Goal: Transaction & Acquisition: Purchase product/service

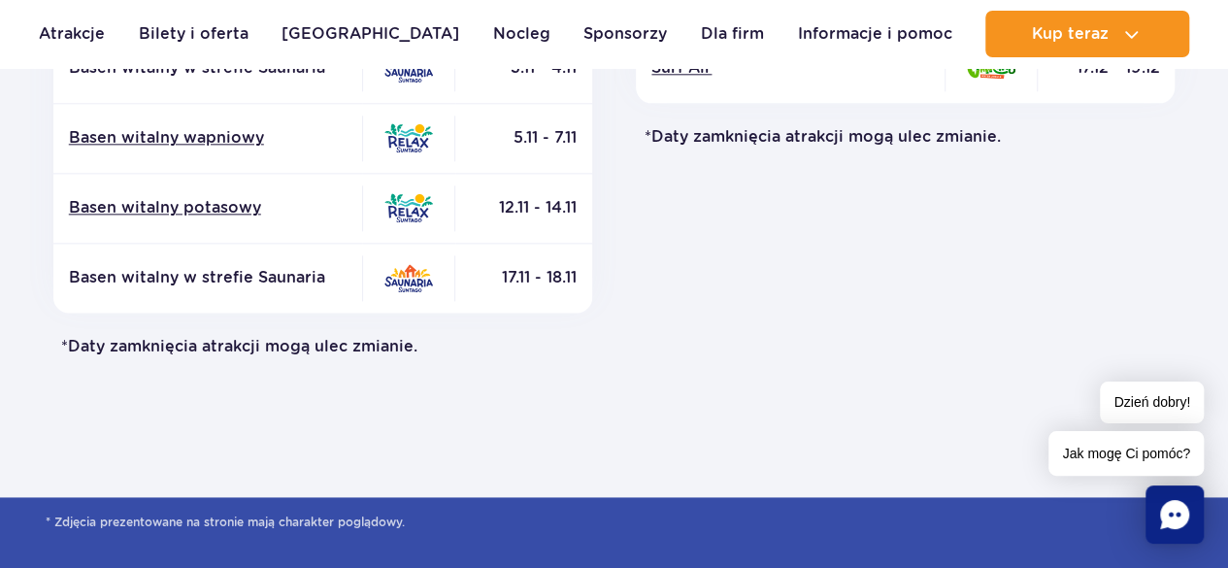
scroll to position [1103, 0]
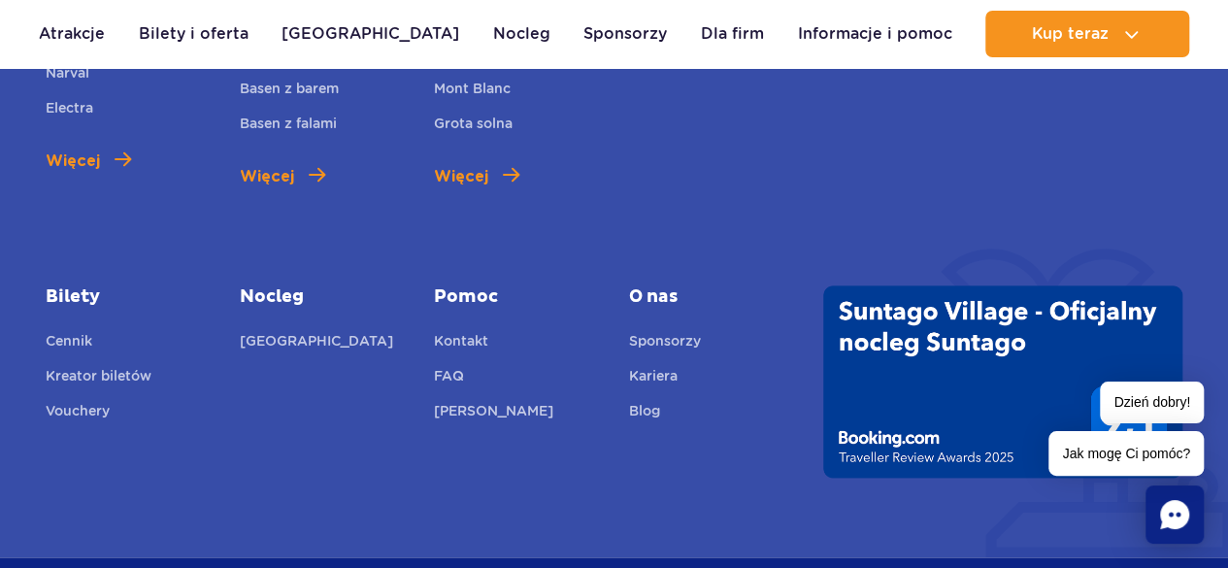
scroll to position [1045, 0]
click at [103, 420] on link "Vouchery" at bounding box center [78, 414] width 64 height 27
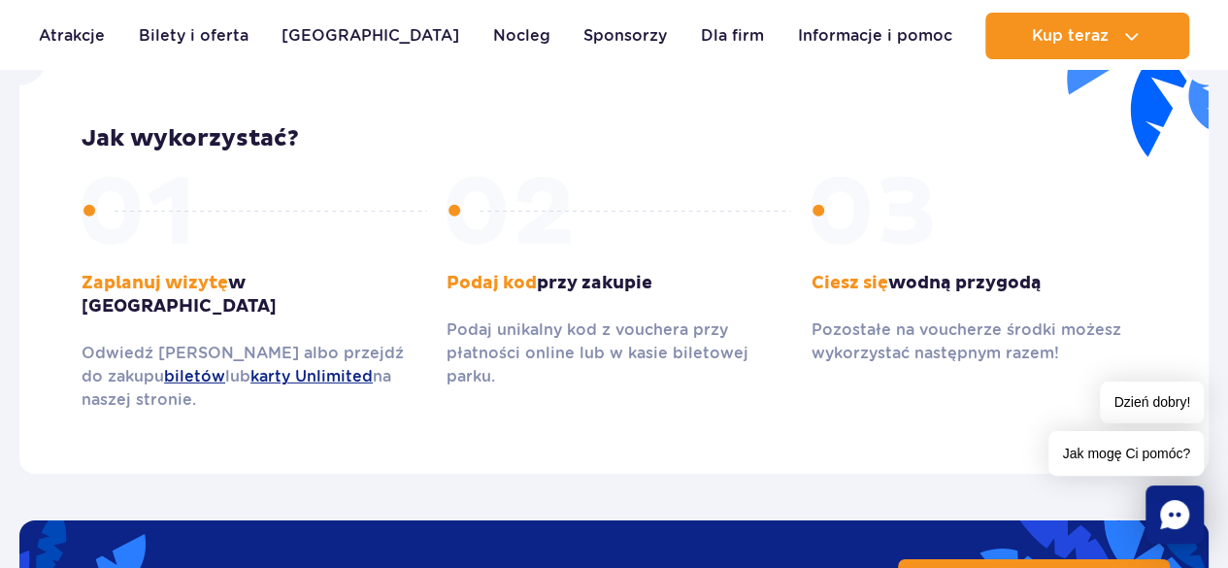
scroll to position [2896, 0]
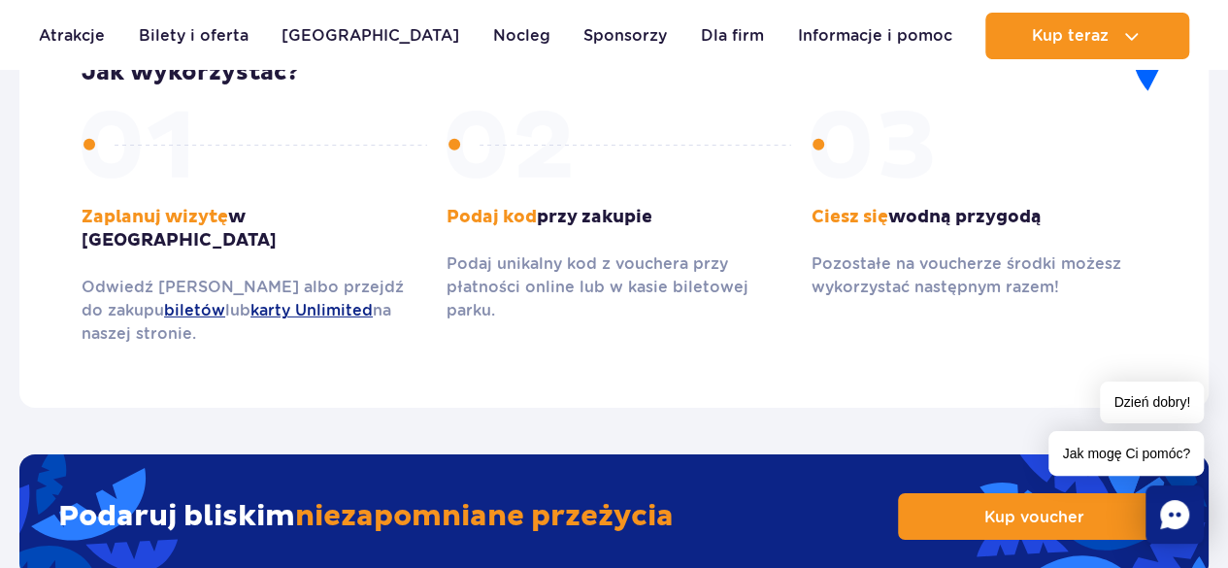
click at [1179, 533] on rect "Chat" at bounding box center [1174, 514] width 58 height 58
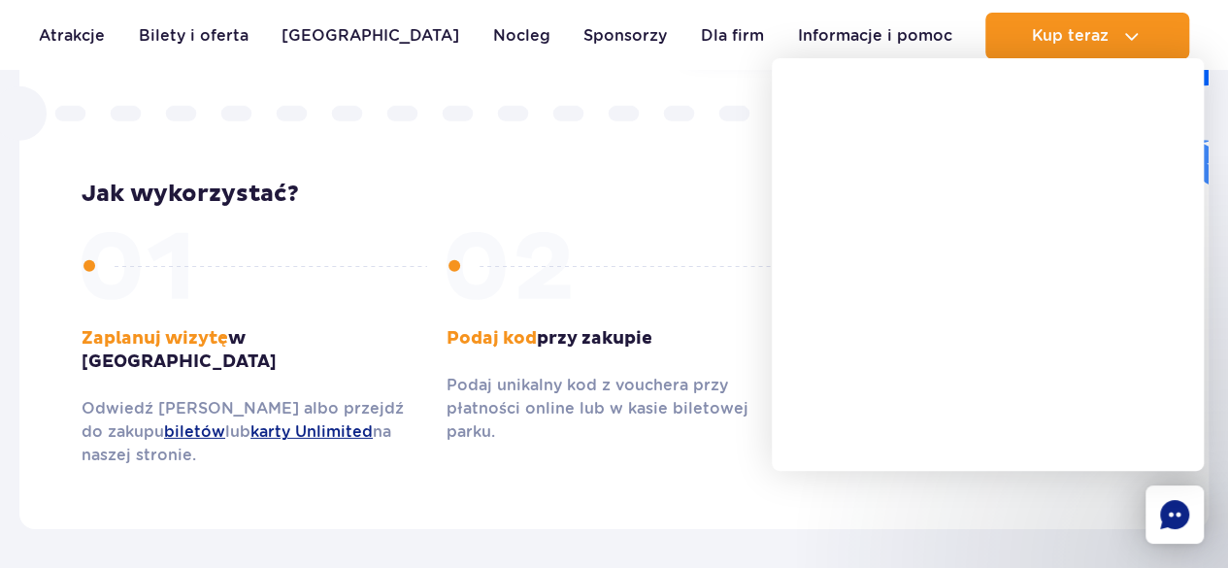
scroll to position [2773, 0]
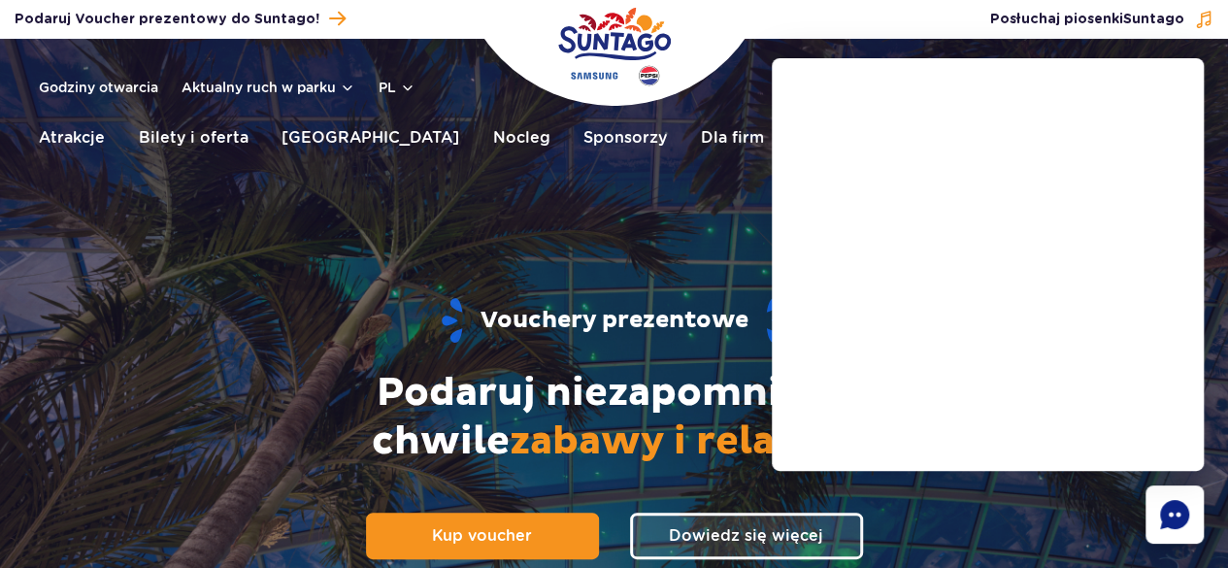
click at [994, 507] on div at bounding box center [1012, 361] width 432 height 412
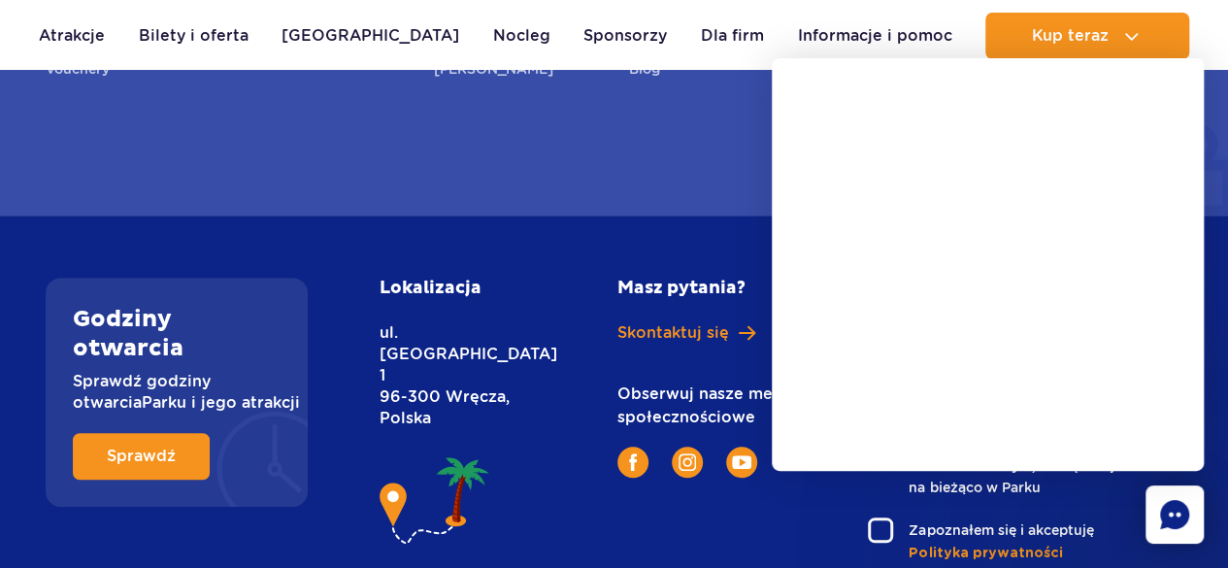
scroll to position [4047, 0]
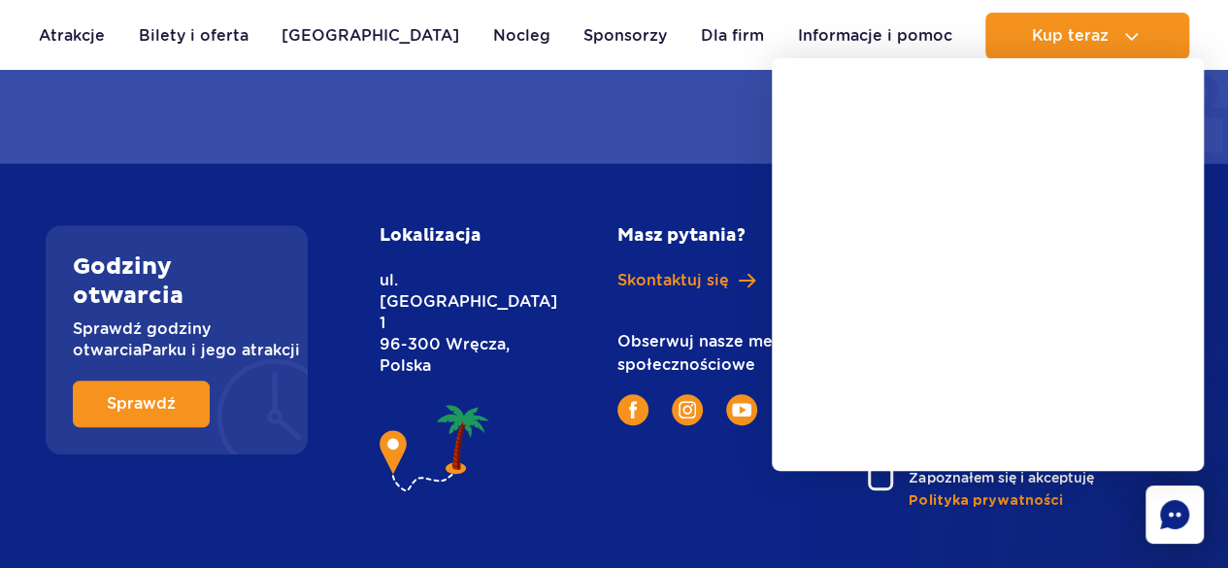
click at [543, 330] on div "Lokalizacja ul. [STREET_ADDRESS]" at bounding box center [476, 367] width 222 height 285
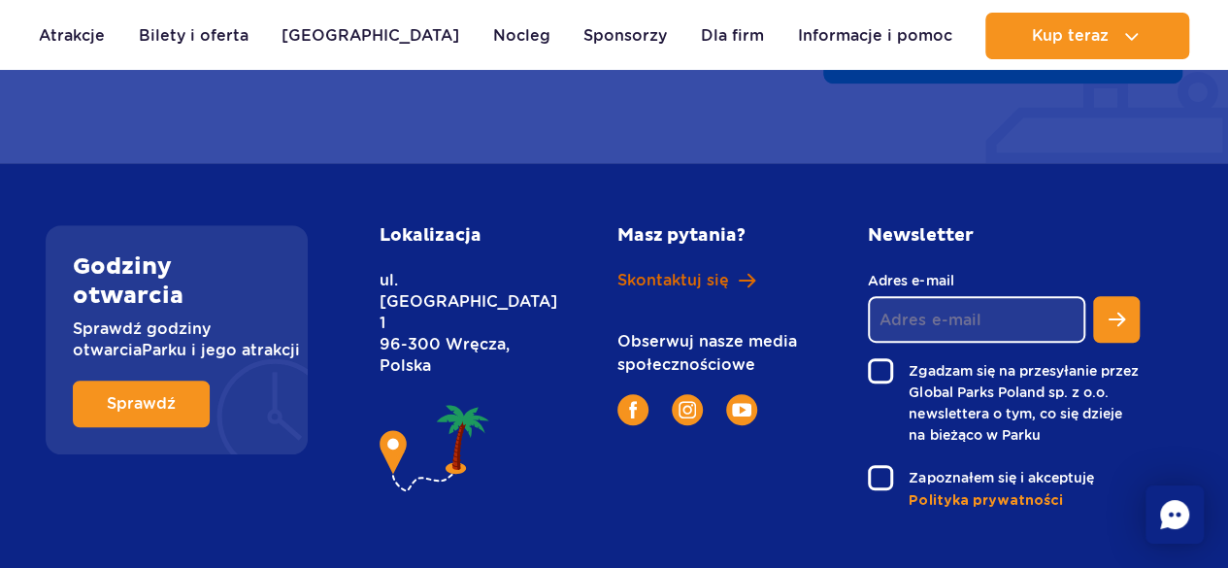
click at [663, 270] on span "Skontaktuj się" at bounding box center [673, 280] width 112 height 21
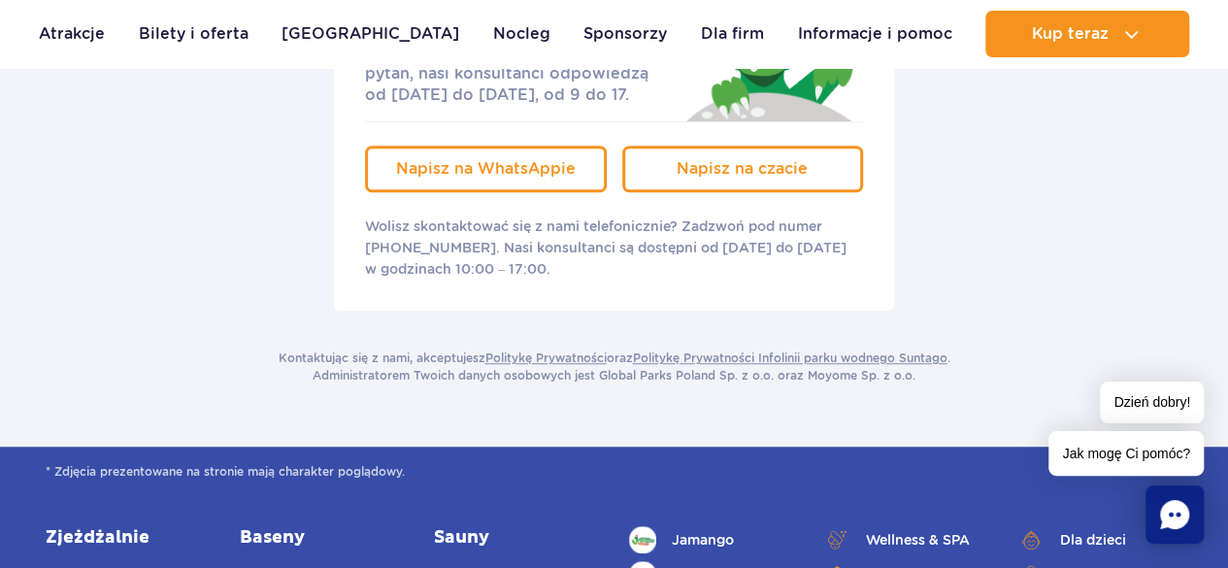
scroll to position [469, 0]
